Goal: Task Accomplishment & Management: Use online tool/utility

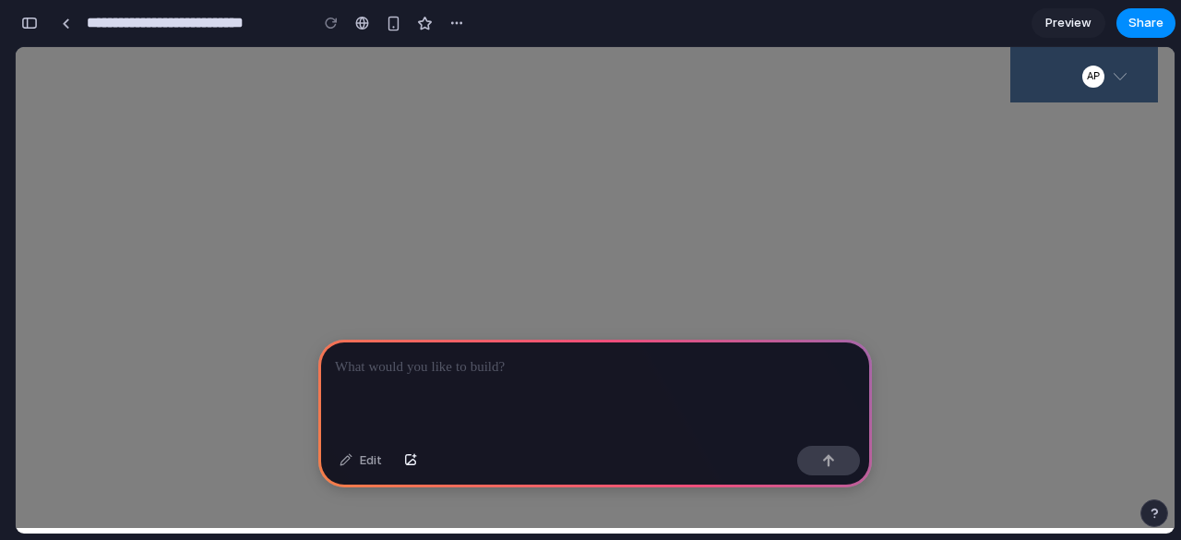
click at [452, 367] on p at bounding box center [595, 367] width 520 height 22
click at [408, 473] on button "button" at bounding box center [410, 461] width 31 height 30
click at [485, 372] on div at bounding box center [595, 388] width 554 height 99
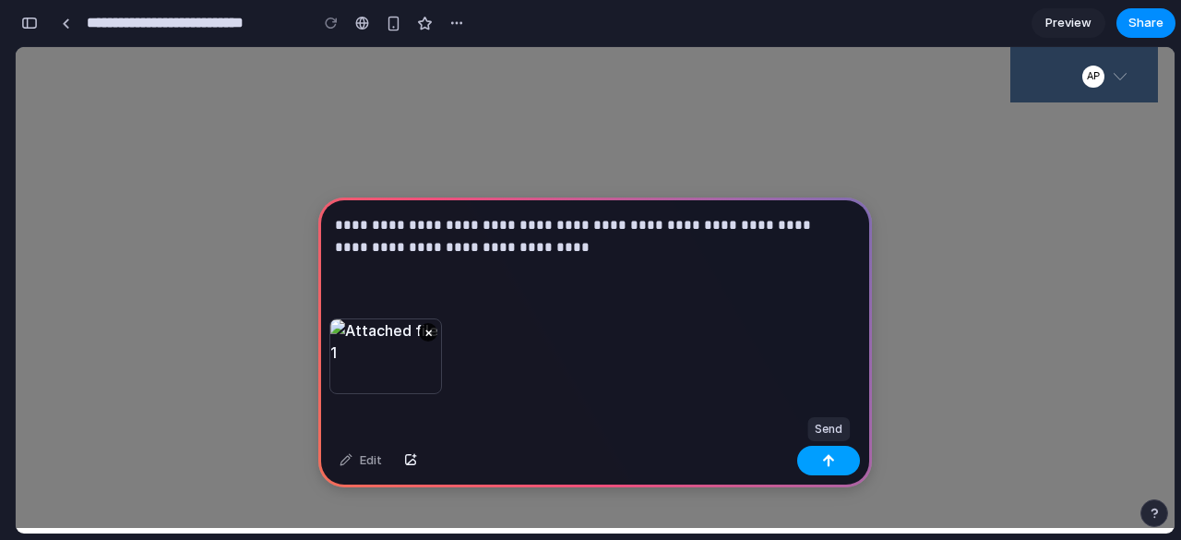
click at [830, 453] on button "button" at bounding box center [828, 461] width 63 height 30
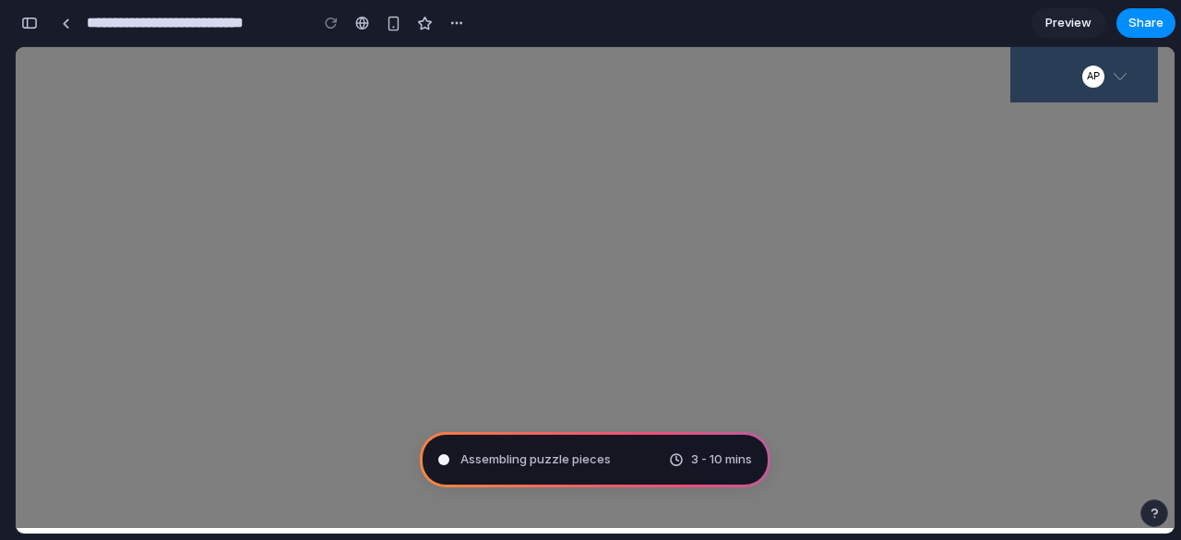
scroll to position [37, 0]
type input "**********"
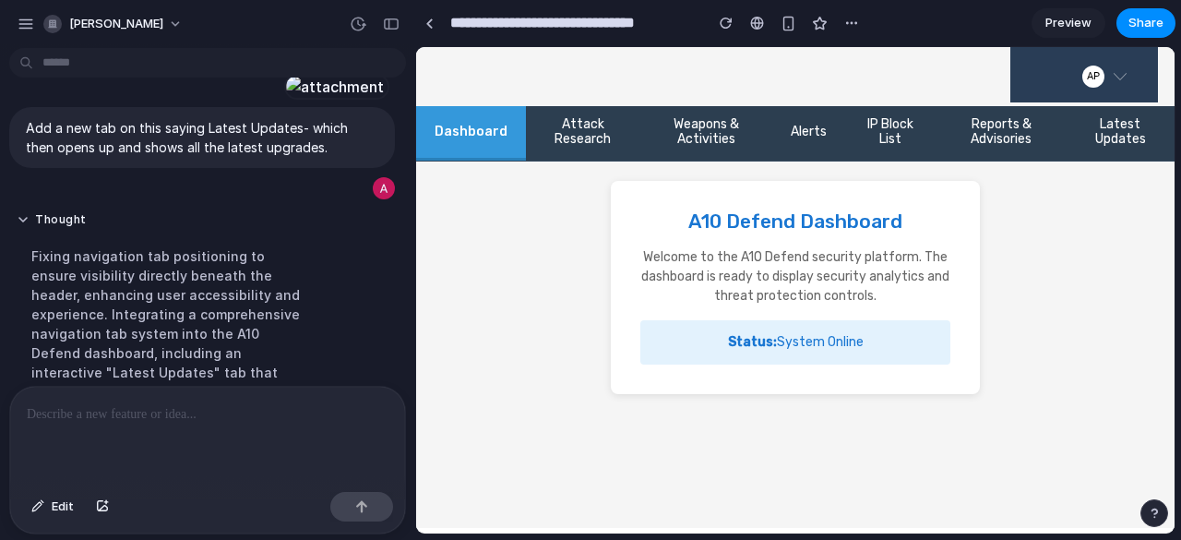
scroll to position [614, 0]
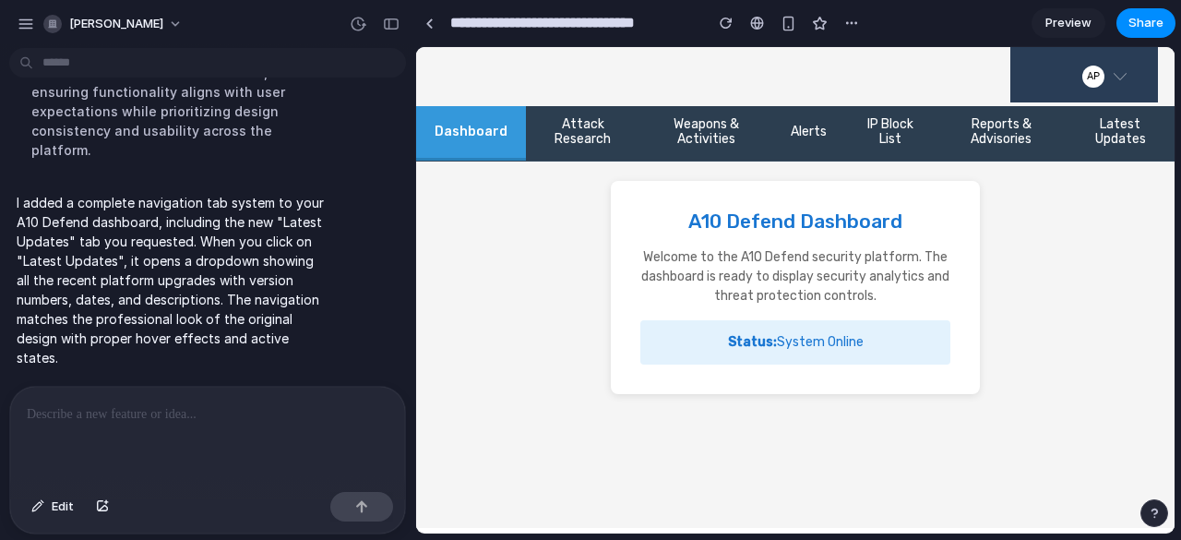
click at [792, 345] on div "Status: System Online" at bounding box center [795, 342] width 310 height 44
click at [854, 225] on h2 "A10 Defend Dashboard" at bounding box center [795, 221] width 310 height 22
click at [1107, 135] on button "Latest Updates" at bounding box center [1120, 133] width 108 height 54
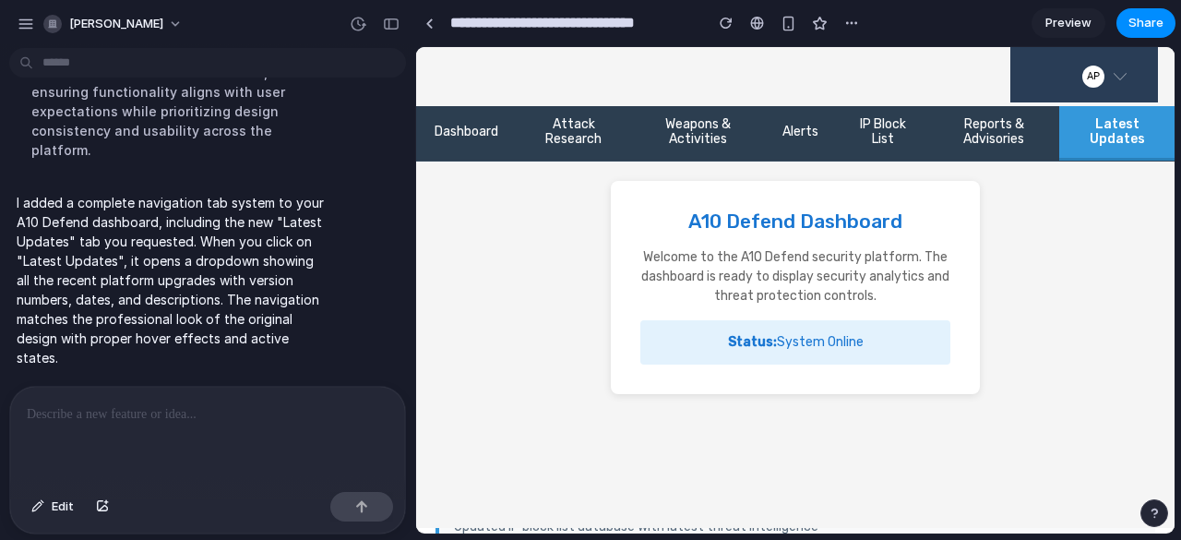
click at [1107, 135] on button "Latest Updates" at bounding box center [1116, 133] width 115 height 54
click at [1091, 138] on button "Latest Updates" at bounding box center [1116, 133] width 115 height 54
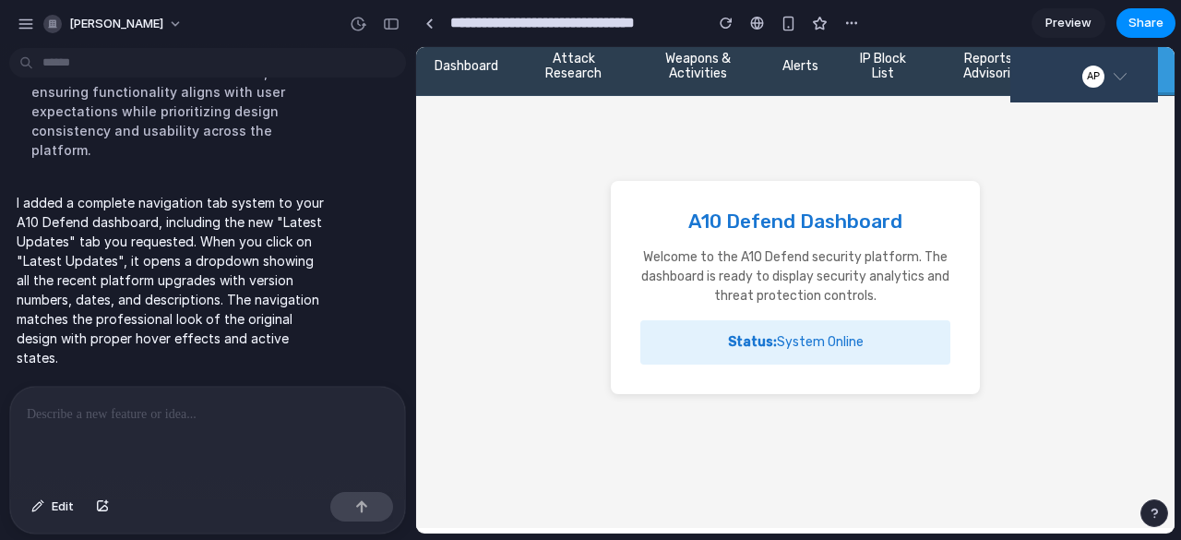
drag, startPoint x: 837, startPoint y: 323, endPoint x: 837, endPoint y: 339, distance: 16.6
click at [837, 339] on div "Status: System Online" at bounding box center [795, 342] width 310 height 44
